Goal: Task Accomplishment & Management: Manage account settings

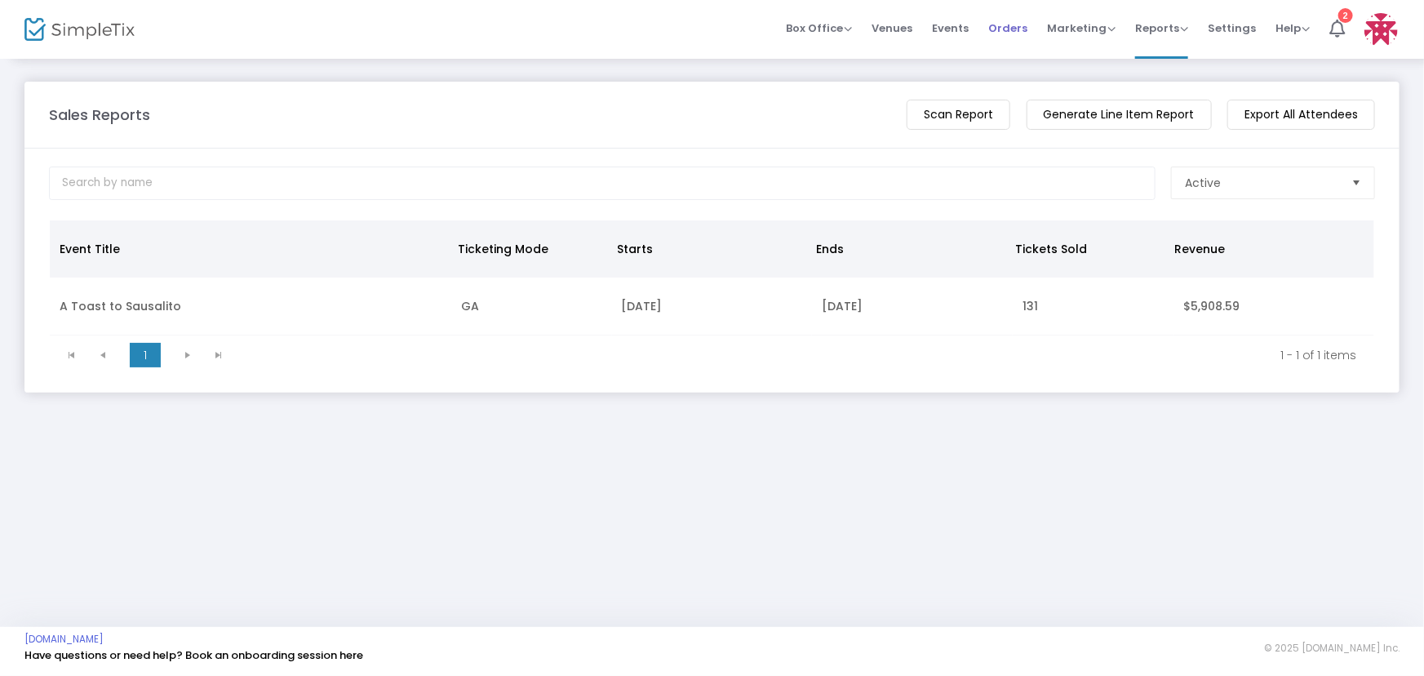
click at [1007, 25] on span "Orders" at bounding box center [1007, 28] width 39 height 42
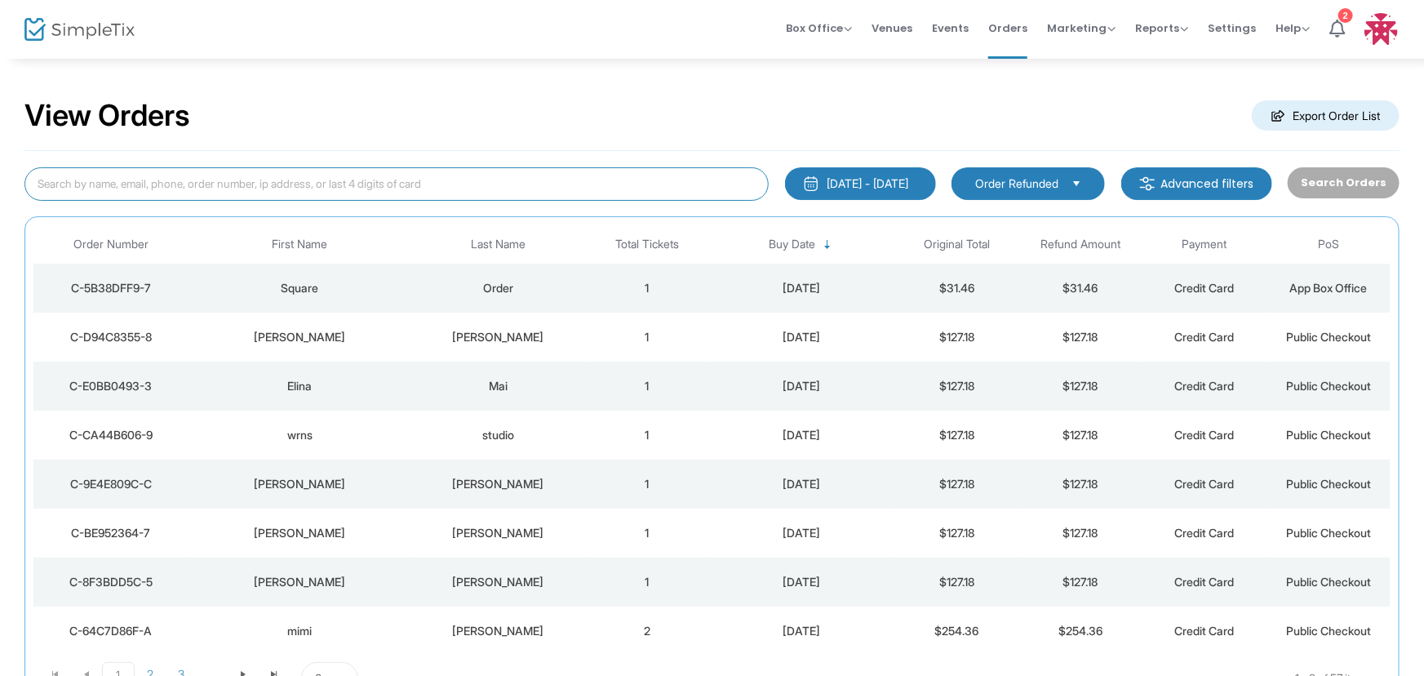
click at [279, 184] on input at bounding box center [396, 183] width 744 height 33
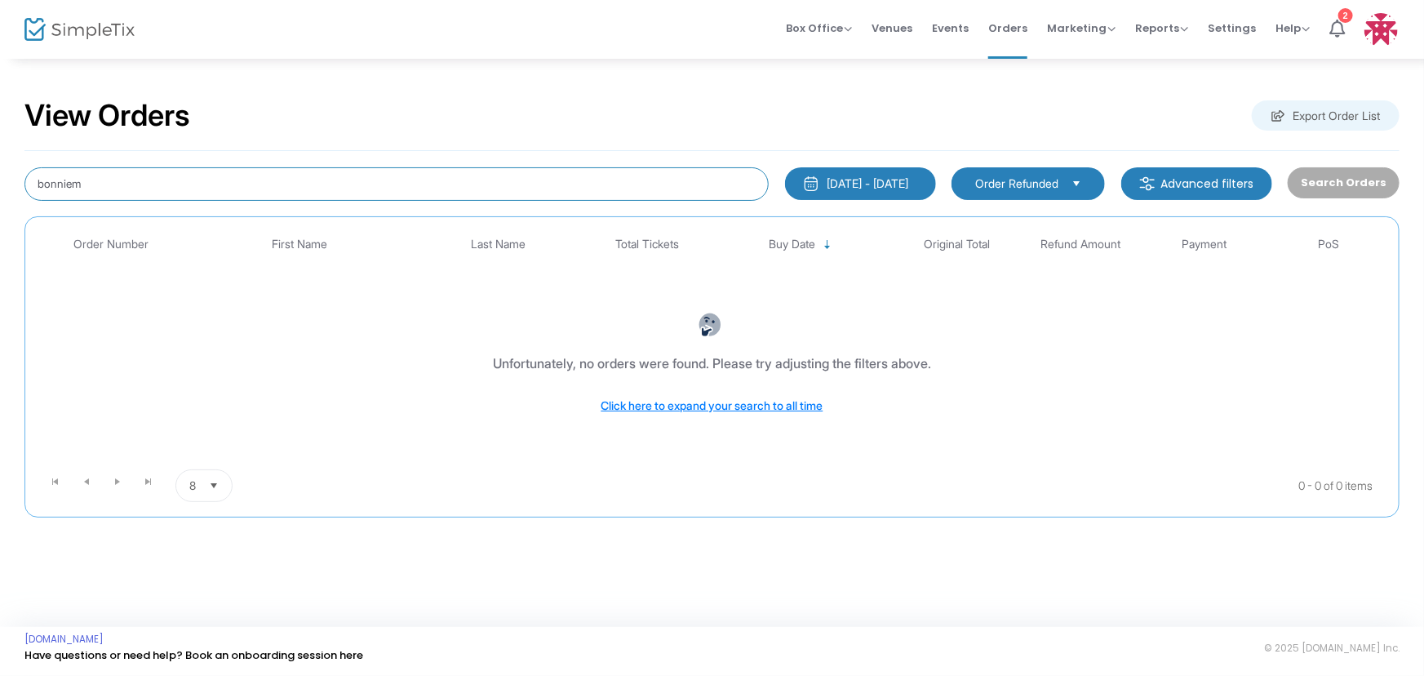
click at [73, 183] on input "bonniem" at bounding box center [396, 183] width 744 height 33
type input "[PERSON_NAME]"
click at [979, 183] on span "Order Refunded" at bounding box center [1016, 183] width 83 height 16
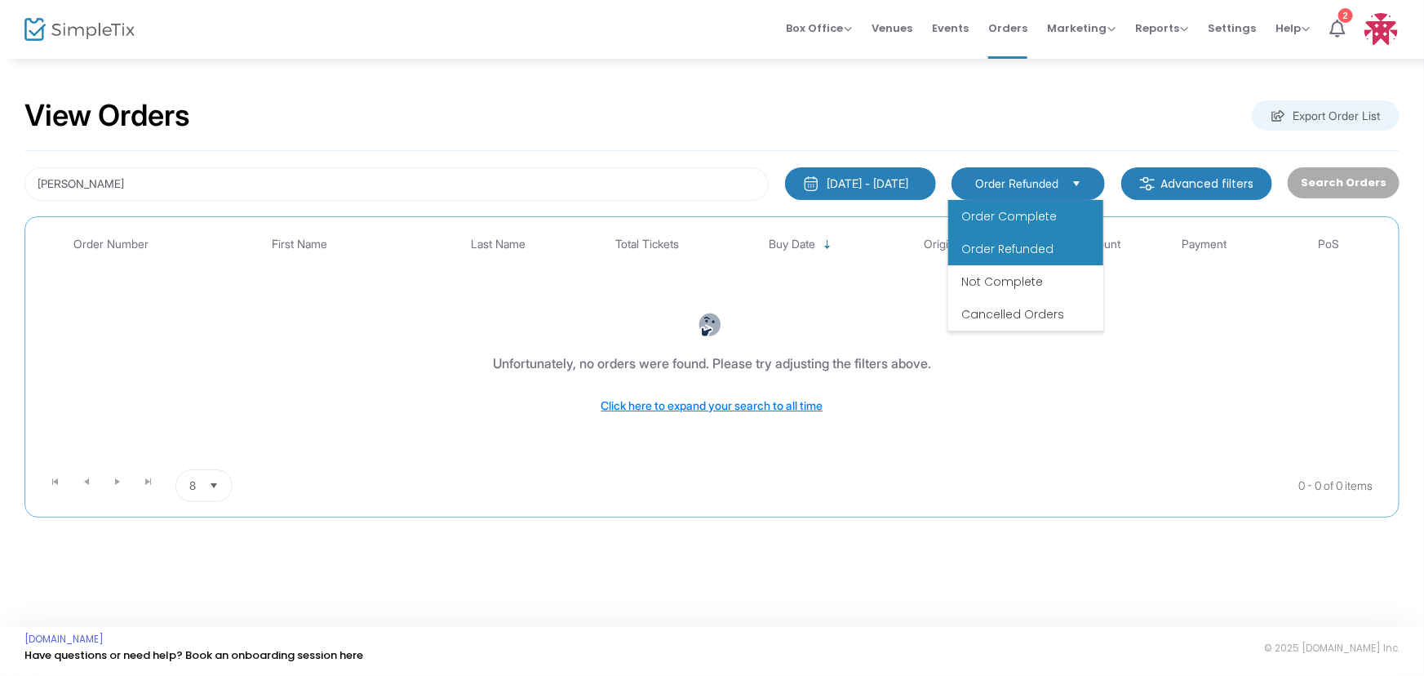
click at [993, 220] on span "Order Complete" at bounding box center [1008, 216] width 95 height 16
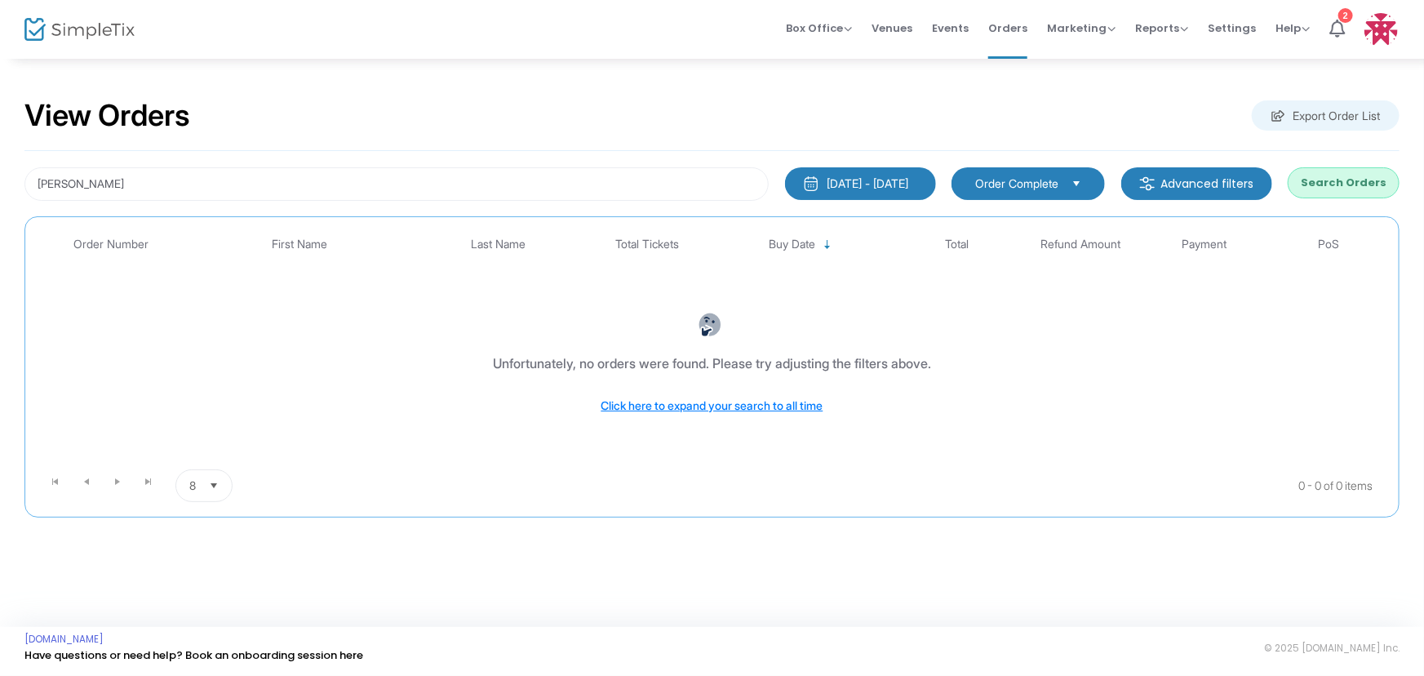
click at [1315, 184] on button "Search Orders" at bounding box center [1344, 182] width 112 height 31
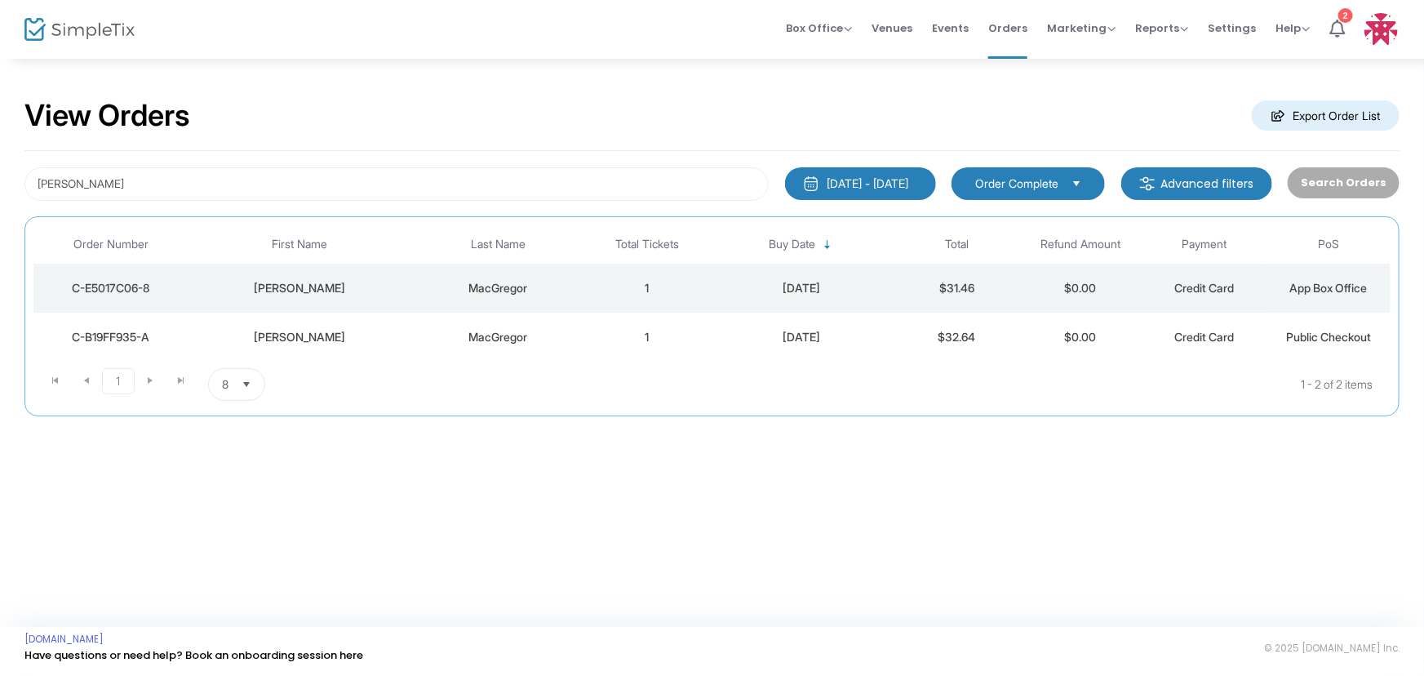
click at [693, 286] on td "1" at bounding box center [647, 288] width 124 height 49
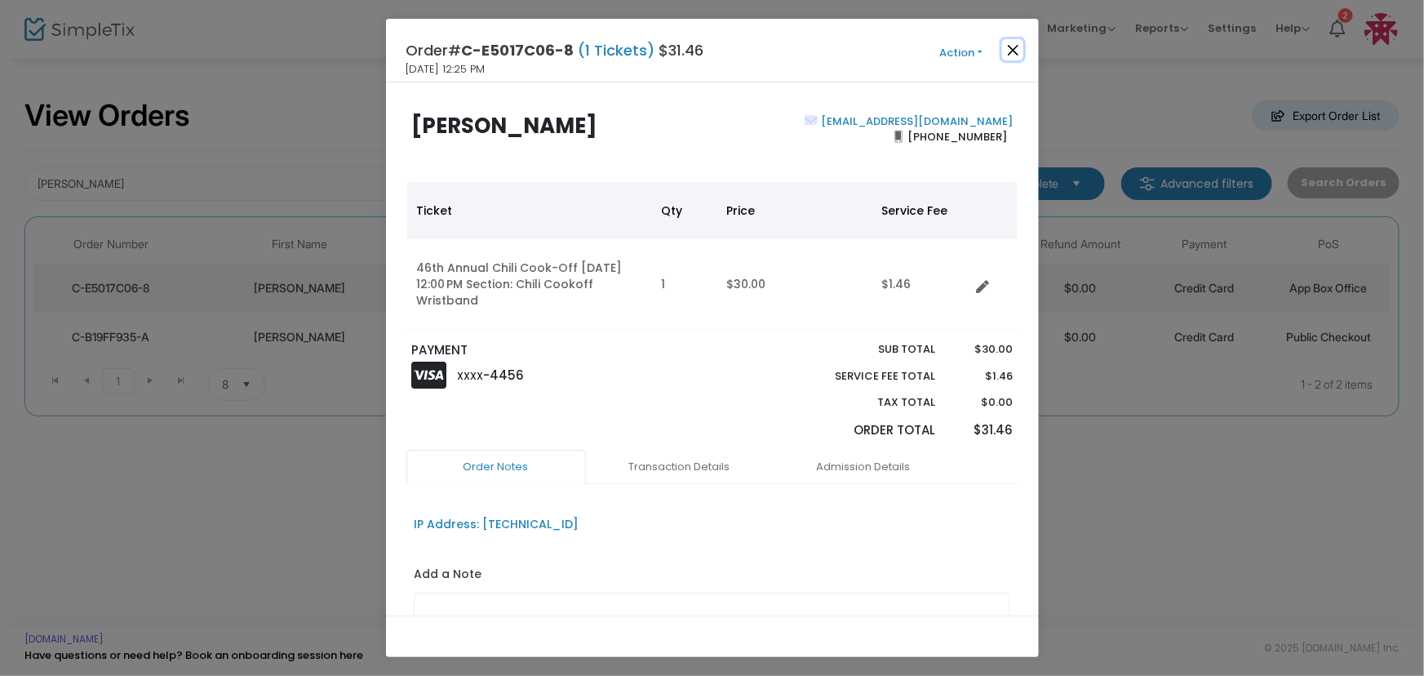
click at [1011, 47] on button "Close" at bounding box center [1012, 49] width 21 height 21
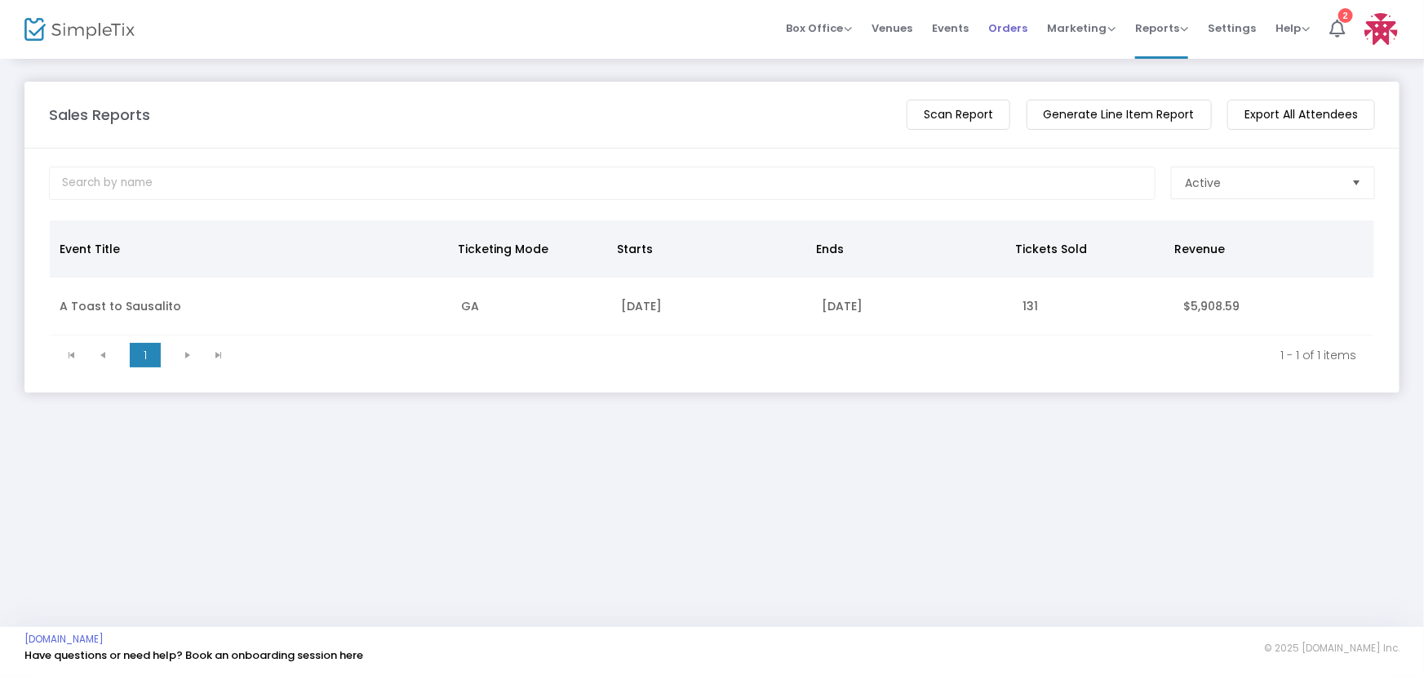
click at [1003, 24] on span "Orders" at bounding box center [1007, 28] width 39 height 42
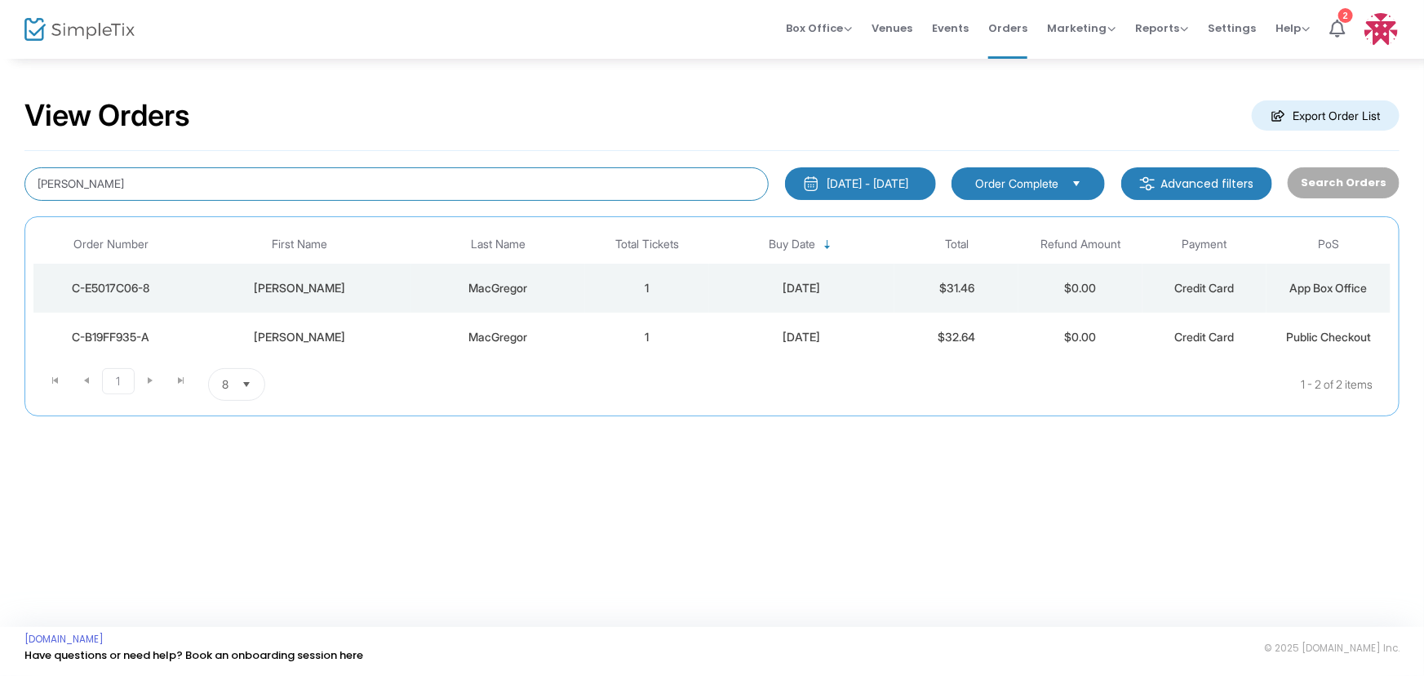
drag, startPoint x: 126, startPoint y: 191, endPoint x: 0, endPoint y: 188, distance: 125.7
click at [0, 188] on div "View Orders Export Order List [PERSON_NAME] m [DATE] - [DATE] Last 30 Days [DAT…" at bounding box center [712, 265] width 1424 height 416
click at [1004, 186] on span "Order Complete" at bounding box center [1016, 183] width 83 height 16
click at [957, 114] on div "View Orders Export Order List" at bounding box center [711, 116] width 1375 height 69
